Goal: Find specific page/section: Find specific page/section

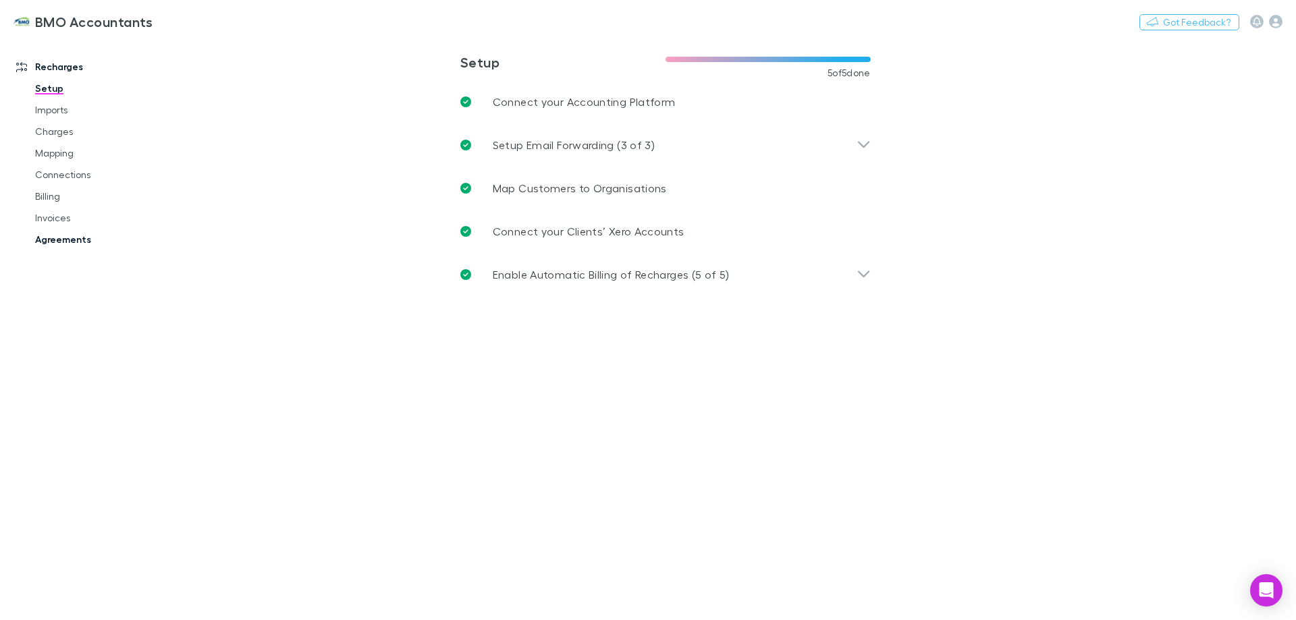
click at [58, 238] on link "Agreements" at bounding box center [102, 240] width 161 height 22
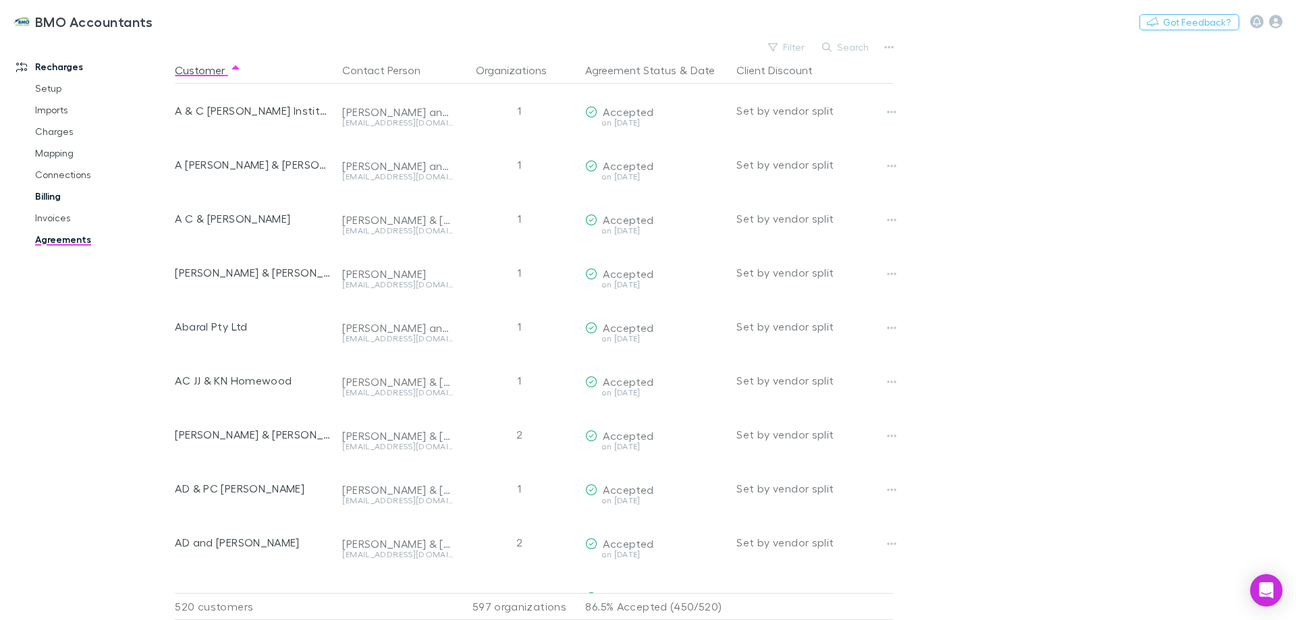
click at [46, 195] on link "Billing" at bounding box center [102, 197] width 161 height 22
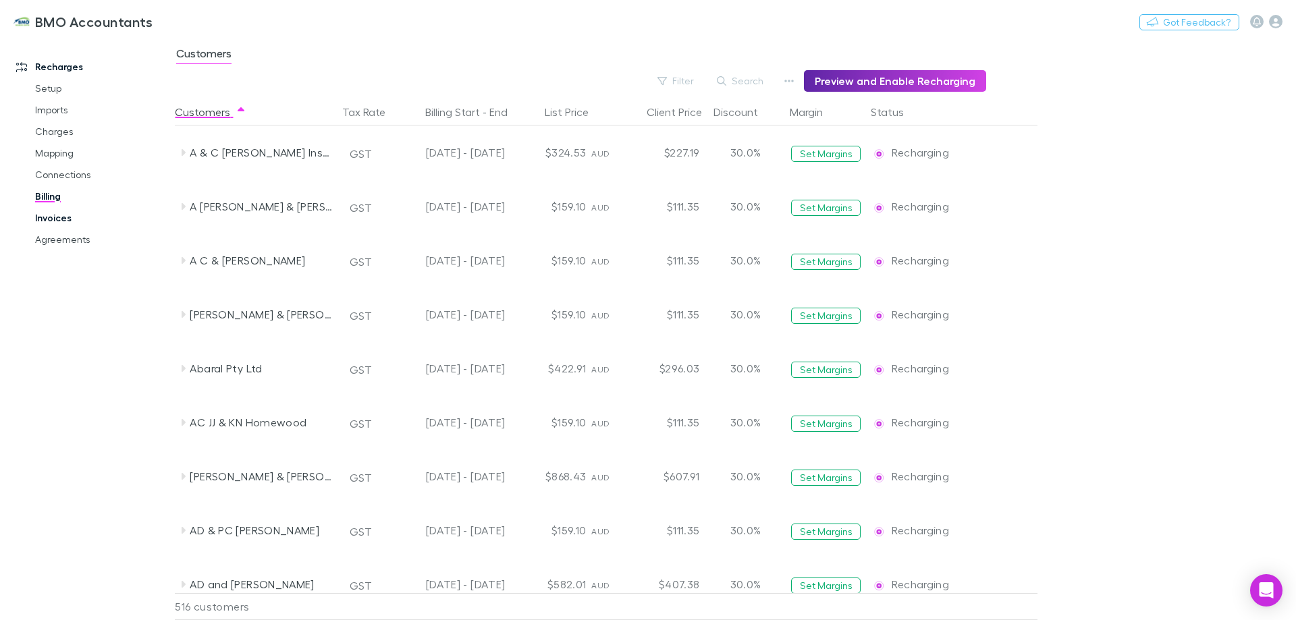
click at [68, 217] on link "Invoices" at bounding box center [102, 218] width 161 height 22
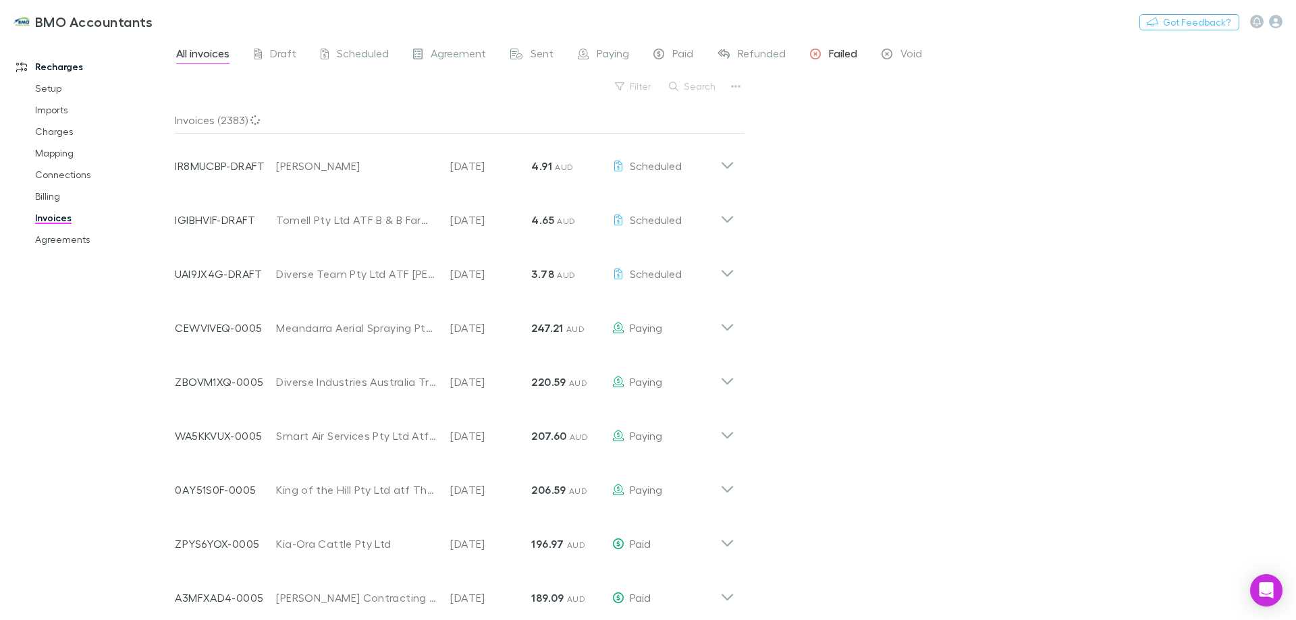
click at [843, 52] on span "Failed" at bounding box center [843, 56] width 28 height 18
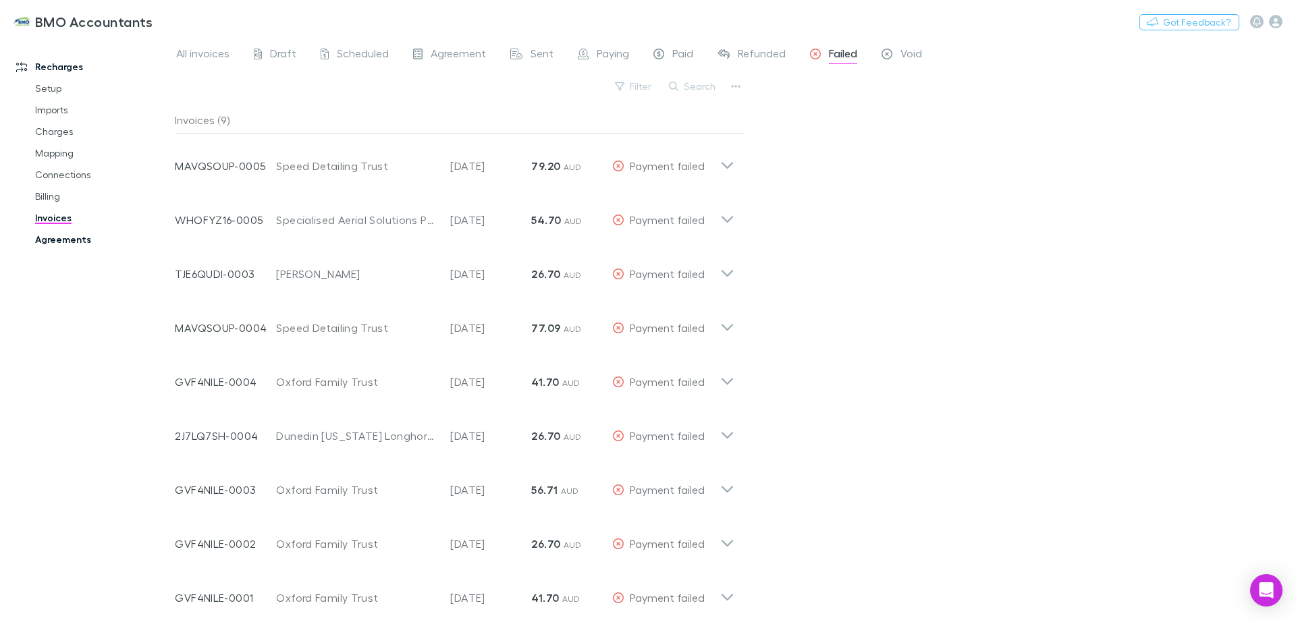
click at [76, 242] on link "Agreements" at bounding box center [102, 240] width 161 height 22
